Goal: Information Seeking & Learning: Learn about a topic

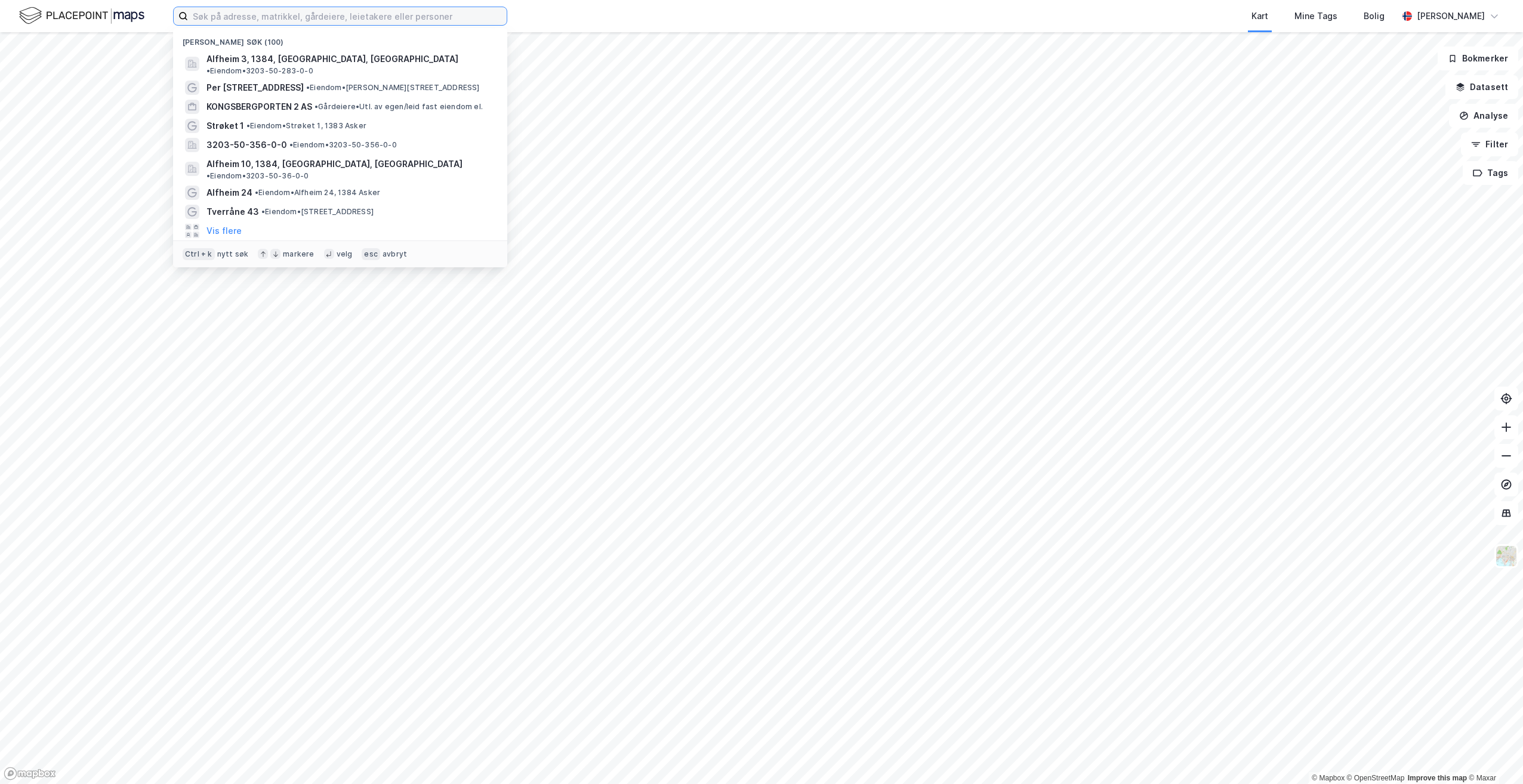
click at [263, 19] on input at bounding box center [347, 16] width 319 height 18
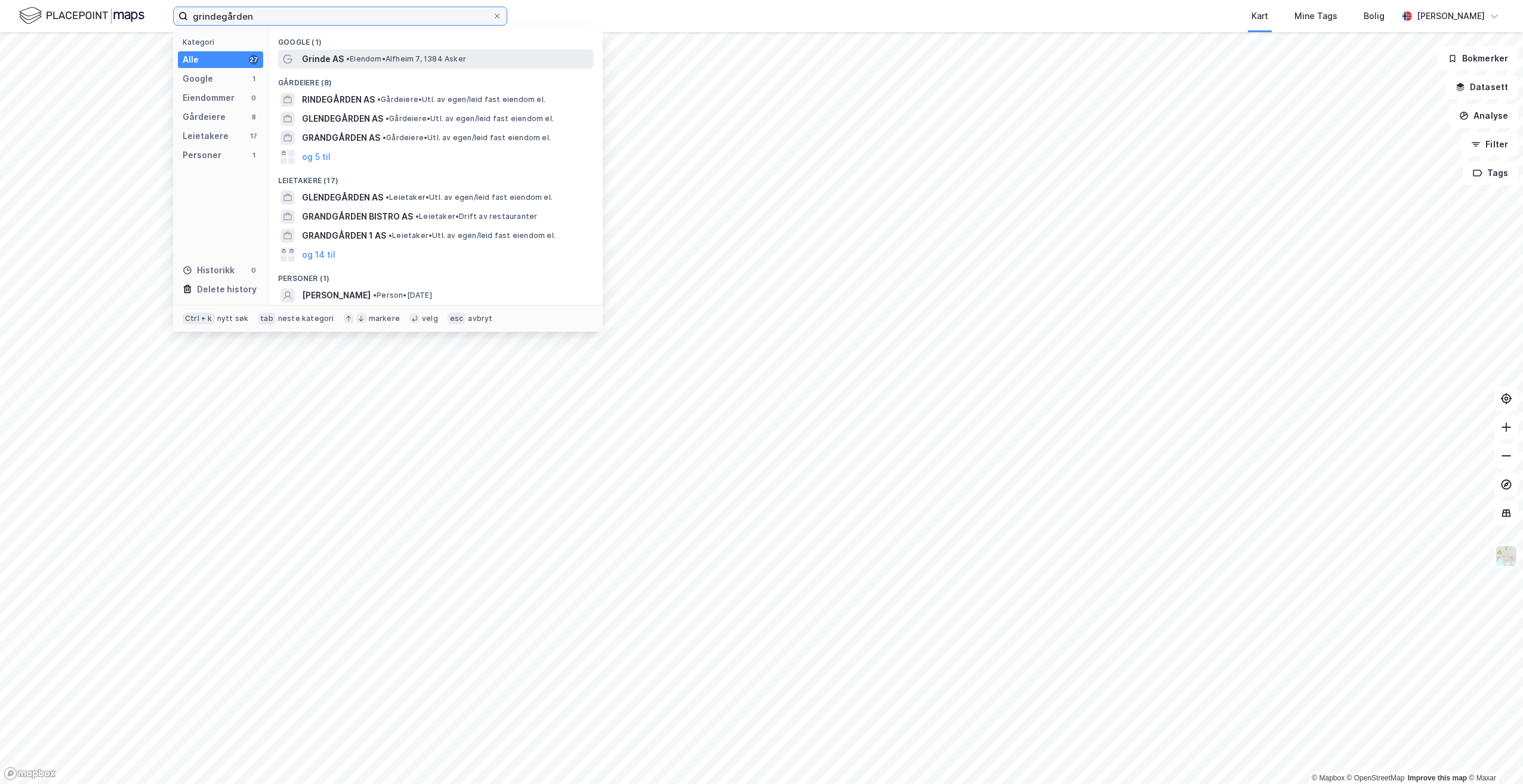
type input "grindegården"
click at [333, 58] on span "Grinde AS" at bounding box center [323, 59] width 42 height 14
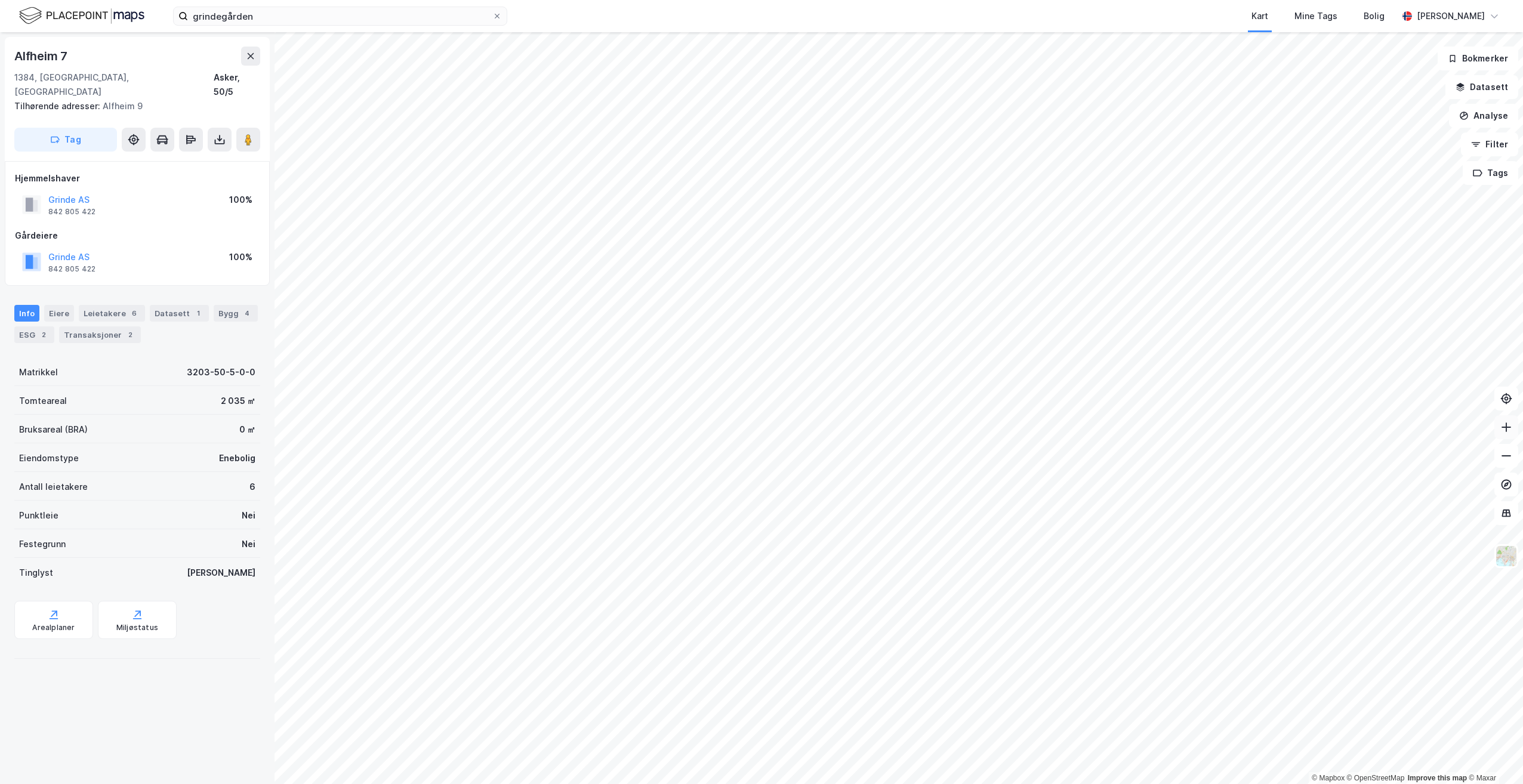
click at [1505, 427] on icon at bounding box center [1506, 427] width 12 height 12
click at [1509, 429] on icon at bounding box center [1506, 427] width 12 height 12
click at [1508, 428] on icon at bounding box center [1506, 427] width 12 height 12
click at [1507, 428] on icon at bounding box center [1506, 427] width 12 height 12
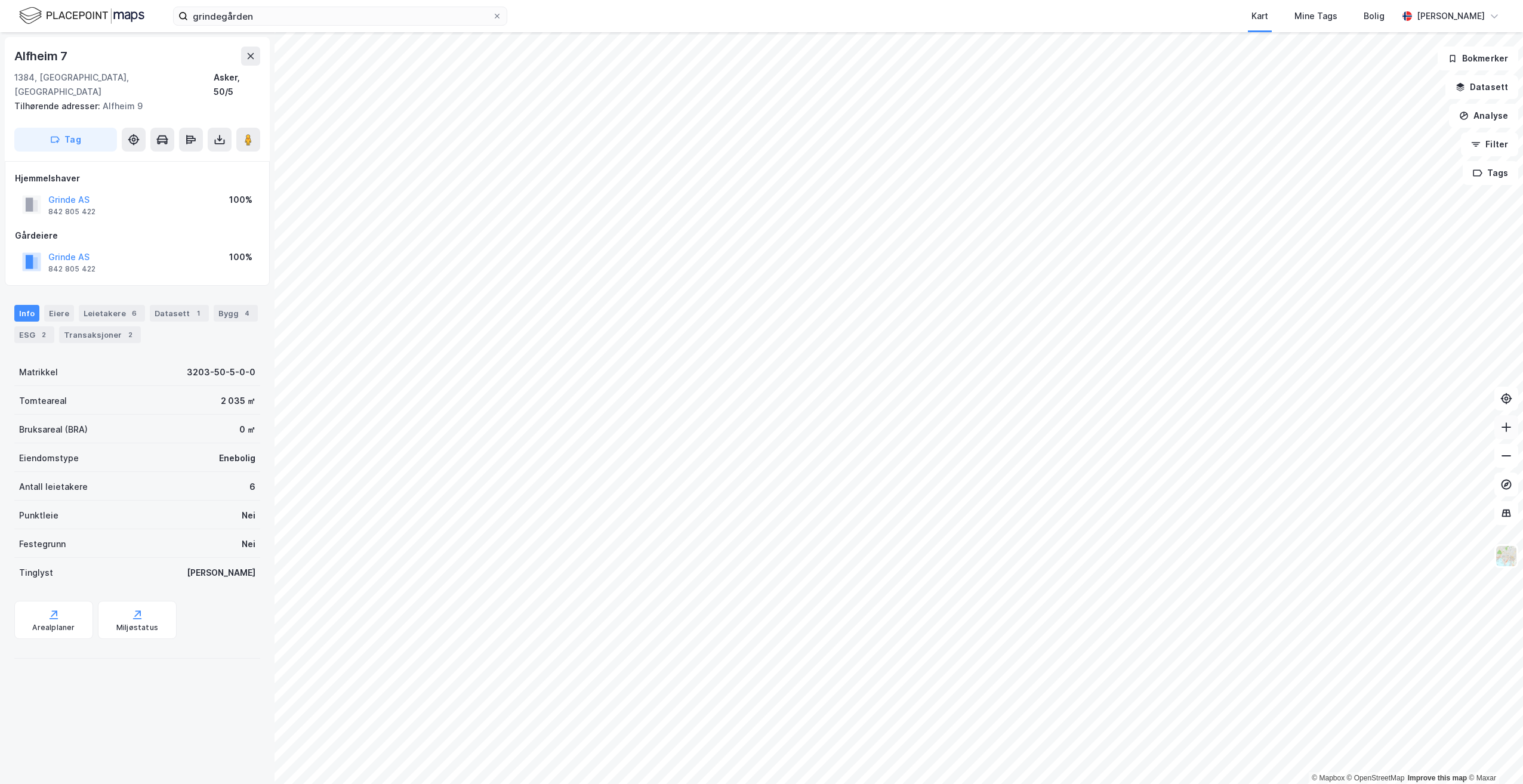
click at [1507, 433] on icon at bounding box center [1506, 427] width 12 height 12
click at [1508, 431] on icon at bounding box center [1506, 427] width 12 height 12
